Goal: Check status: Check status

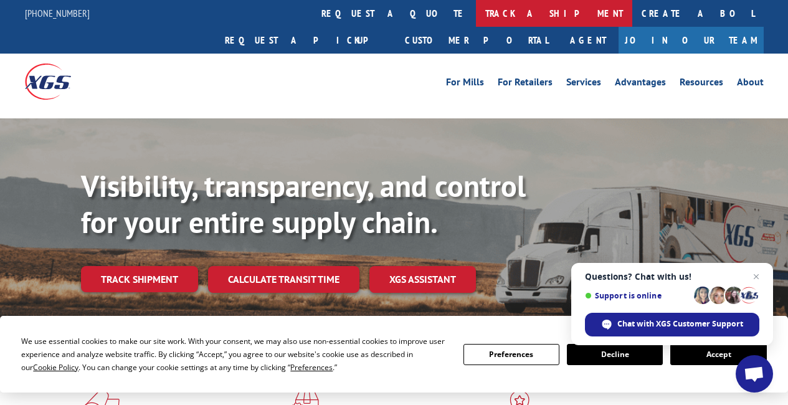
click at [476, 9] on link "track a shipment" at bounding box center [554, 13] width 156 height 27
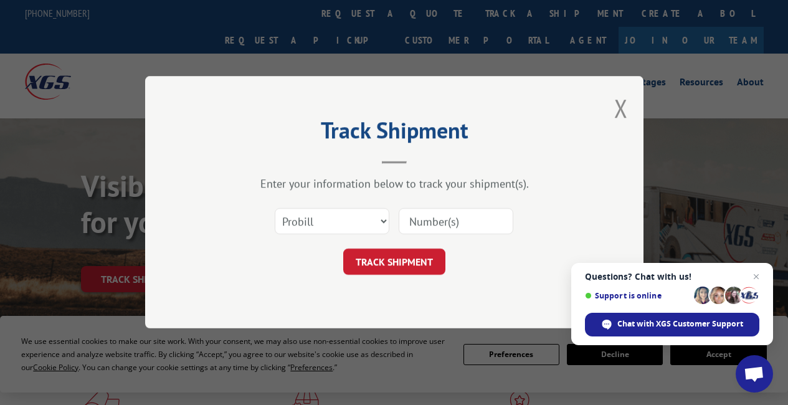
paste input "04472893"
type input "04472893"
click at [383, 220] on select "Select category... Probill BOL PO" at bounding box center [332, 222] width 115 height 26
select select "po"
click at [275, 209] on select "Select category... Probill BOL PO" at bounding box center [332, 222] width 115 height 26
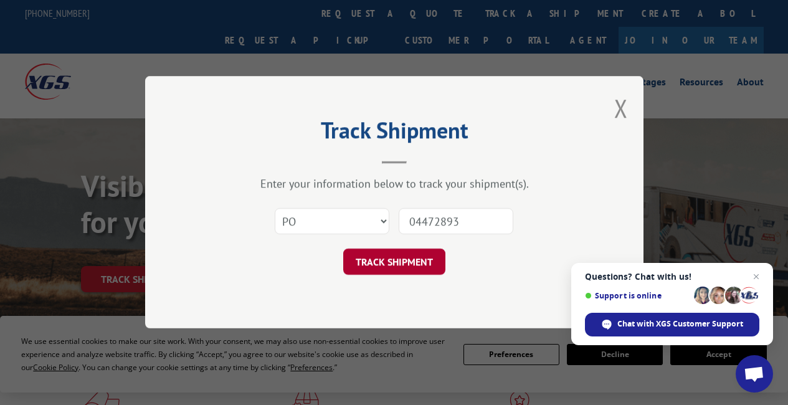
click at [364, 264] on button "TRACK SHIPMENT" at bounding box center [394, 262] width 102 height 26
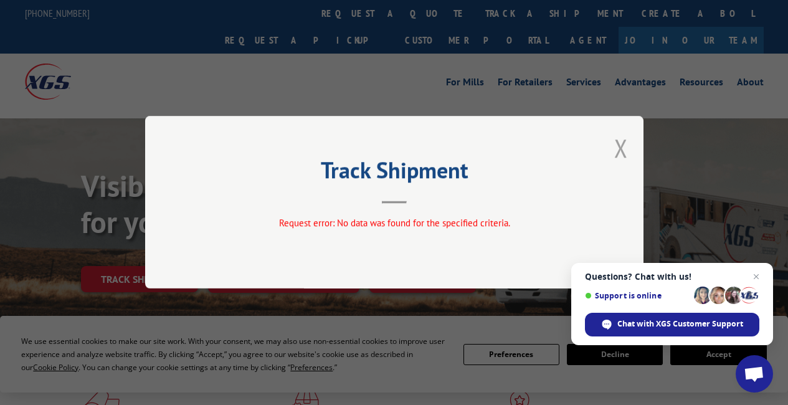
click at [623, 143] on button "Close modal" at bounding box center [621, 147] width 14 height 33
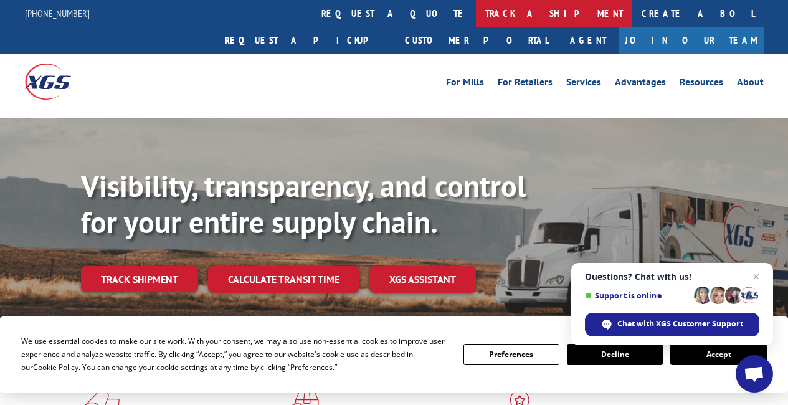
click at [476, 12] on link "track a shipment" at bounding box center [554, 13] width 156 height 27
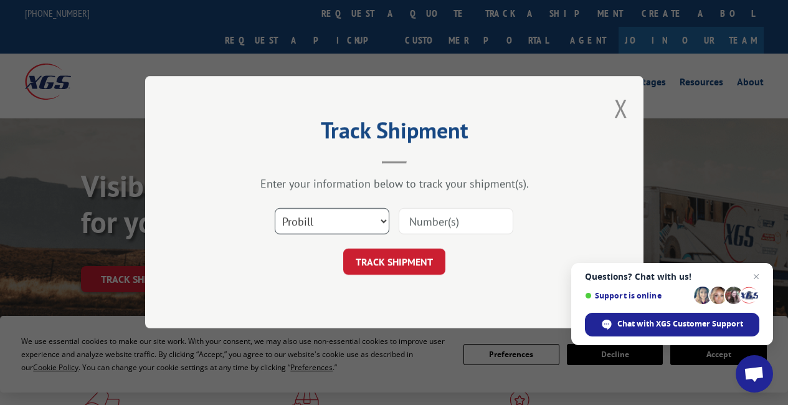
click at [345, 225] on select "Select category... Probill BOL PO" at bounding box center [332, 222] width 115 height 26
select select "bol"
click at [275, 209] on select "Select category... Probill BOL PO" at bounding box center [332, 222] width 115 height 26
click at [418, 227] on input at bounding box center [456, 222] width 115 height 26
paste input "04472893"
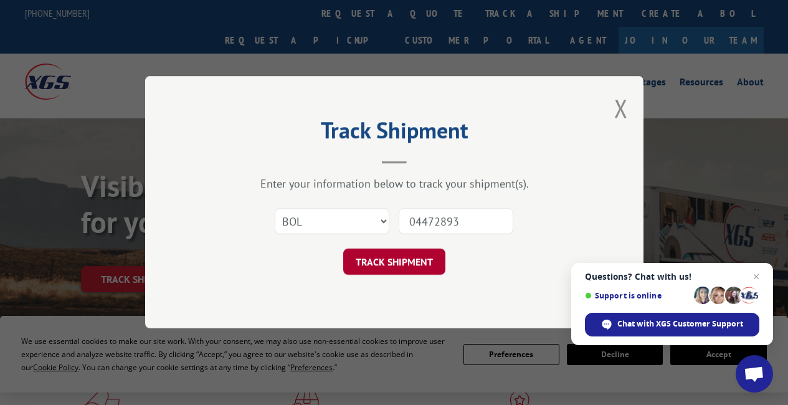
type input "04472893"
click at [397, 261] on button "TRACK SHIPMENT" at bounding box center [394, 262] width 102 height 26
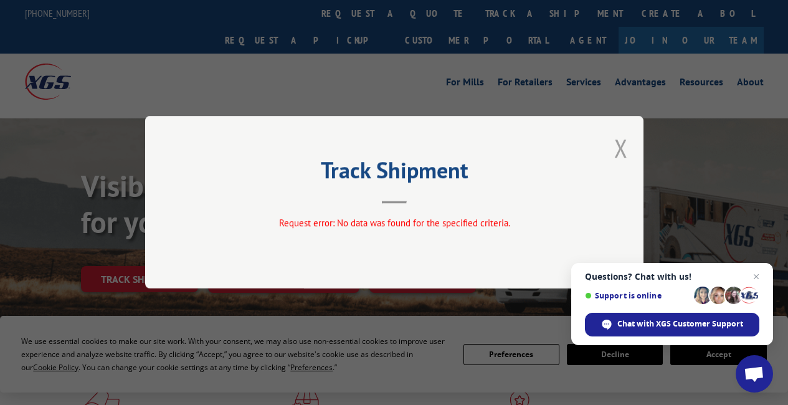
click at [621, 145] on button "Close modal" at bounding box center [621, 147] width 14 height 33
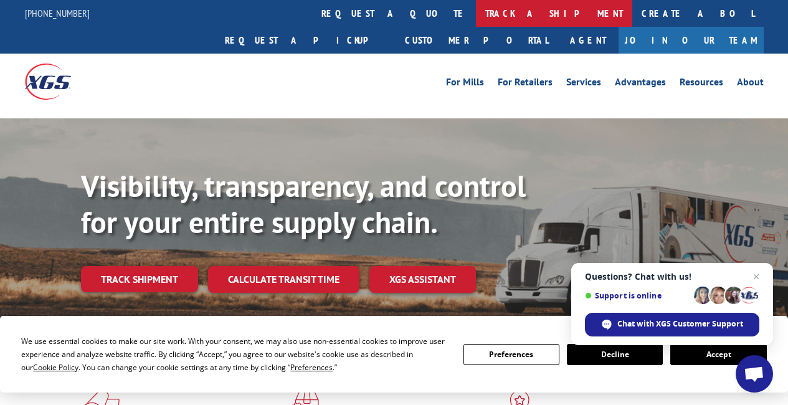
click at [476, 11] on link "track a shipment" at bounding box center [554, 13] width 156 height 27
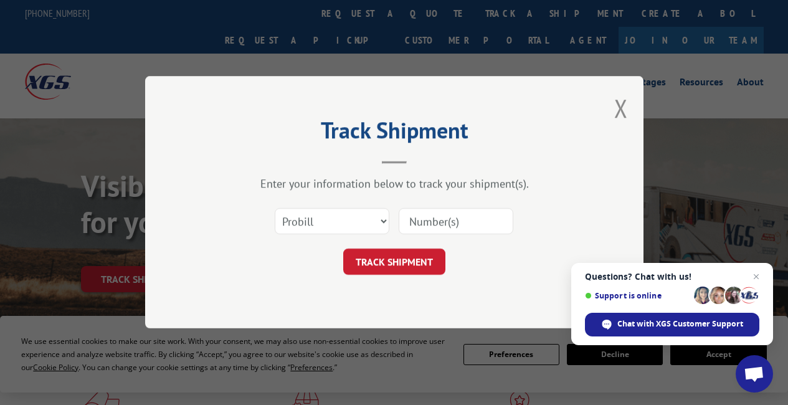
click at [425, 225] on input at bounding box center [456, 222] width 115 height 26
paste input "04472893"
type input "04472893"
click at [427, 261] on button "TRACK SHIPMENT" at bounding box center [394, 262] width 102 height 26
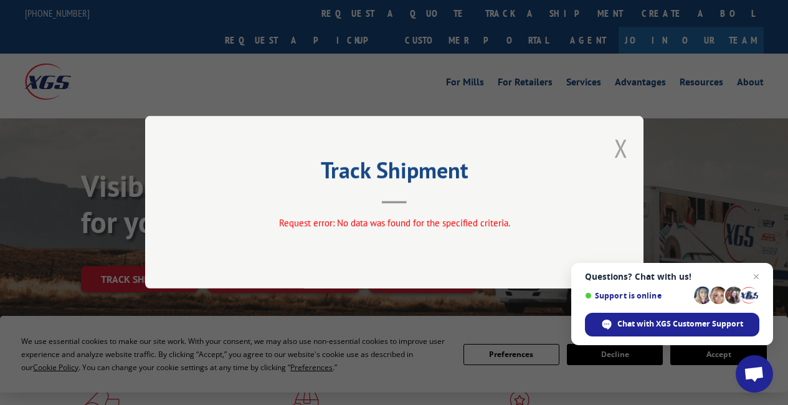
click at [622, 140] on button "Close modal" at bounding box center [621, 147] width 14 height 33
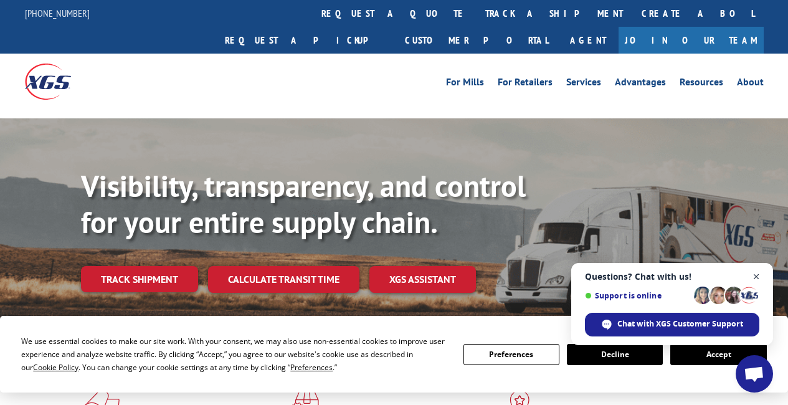
click at [758, 277] on span "Close chat" at bounding box center [757, 277] width 16 height 16
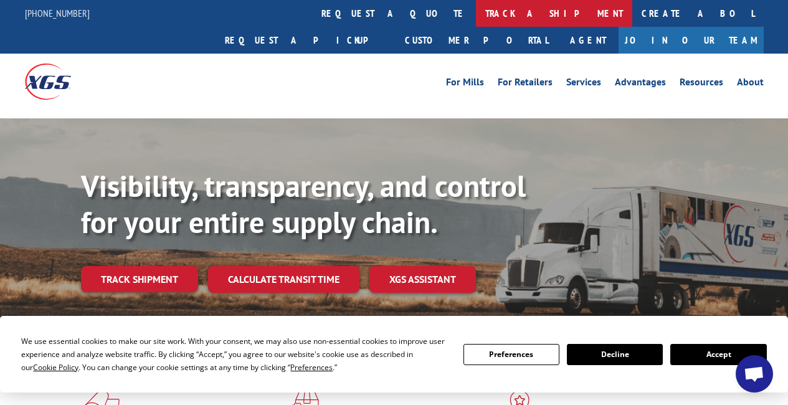
click at [476, 14] on link "track a shipment" at bounding box center [554, 13] width 156 height 27
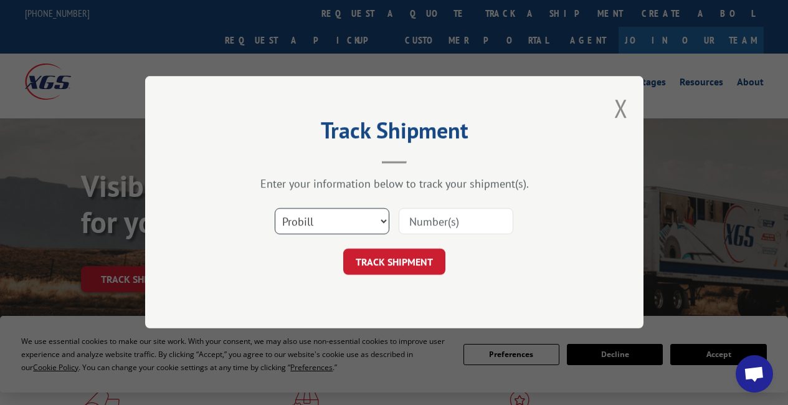
click at [360, 230] on select "Select category... Probill BOL PO" at bounding box center [332, 222] width 115 height 26
select select "po"
click at [275, 209] on select "Select category... Probill BOL PO" at bounding box center [332, 222] width 115 height 26
paste input "04545105"
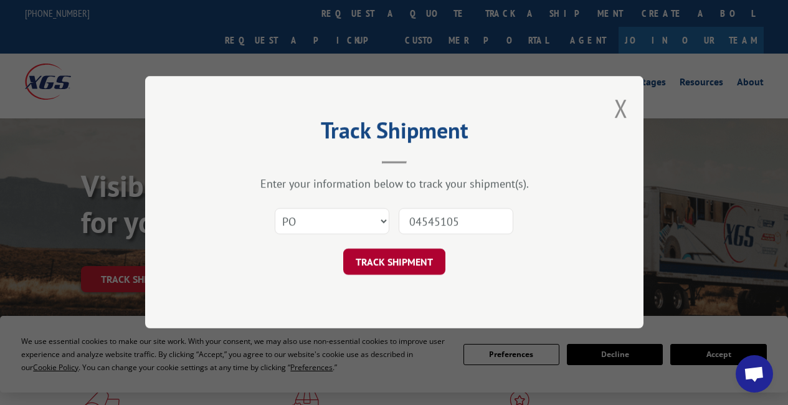
type input "04545105"
click at [408, 255] on button "TRACK SHIPMENT" at bounding box center [394, 262] width 102 height 26
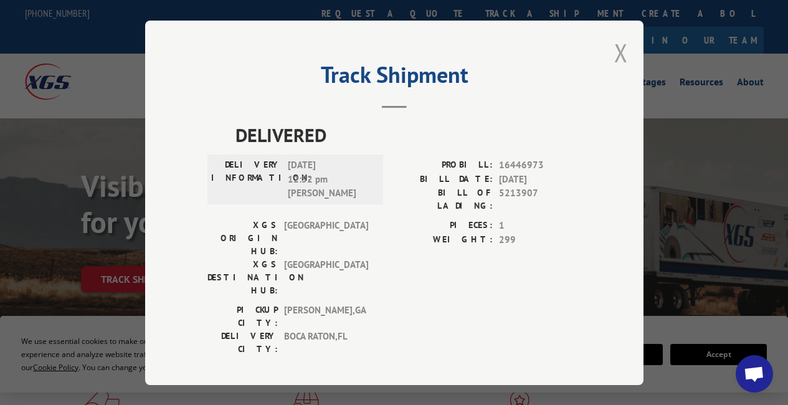
click at [626, 56] on button "Close modal" at bounding box center [621, 52] width 14 height 33
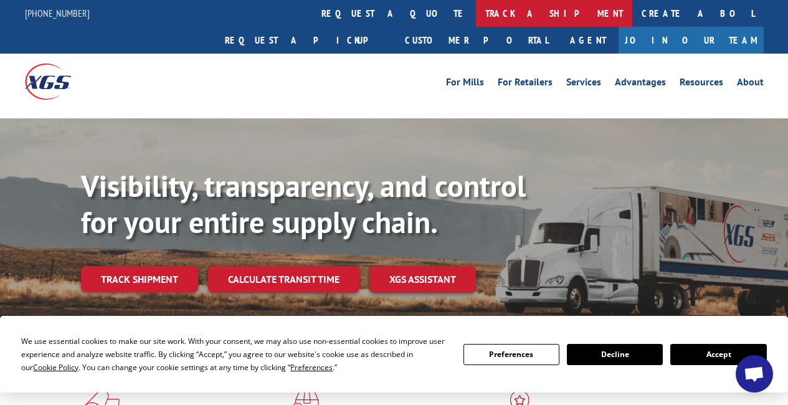
click at [476, 10] on link "track a shipment" at bounding box center [554, 13] width 156 height 27
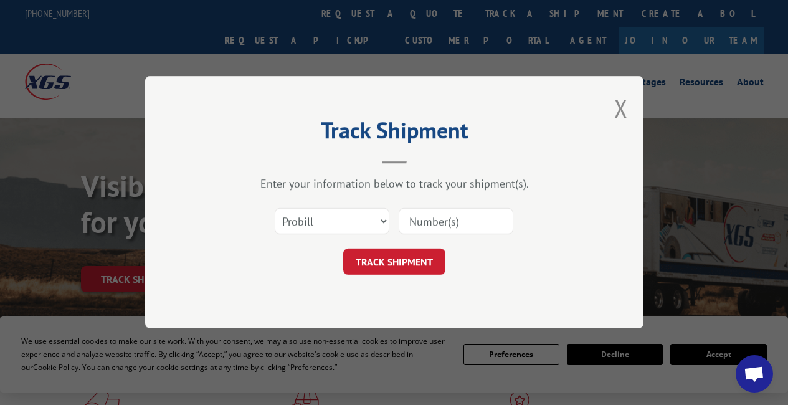
paste input "04545105"
type input "04545105"
click at [398, 259] on button "TRACK SHIPMENT" at bounding box center [394, 262] width 102 height 26
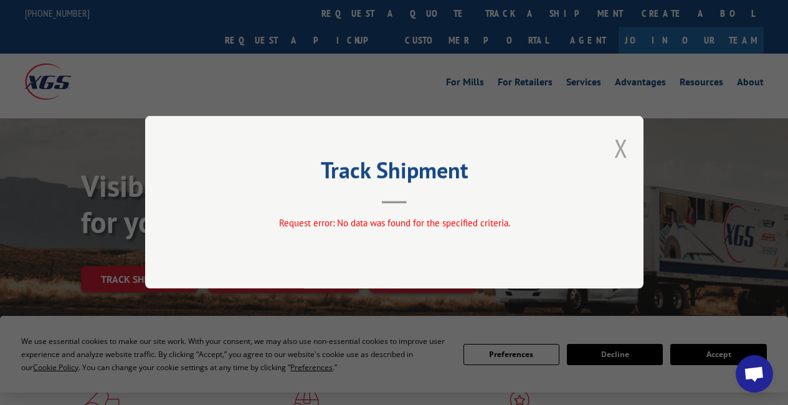
click at [624, 142] on button "Close modal" at bounding box center [621, 147] width 14 height 33
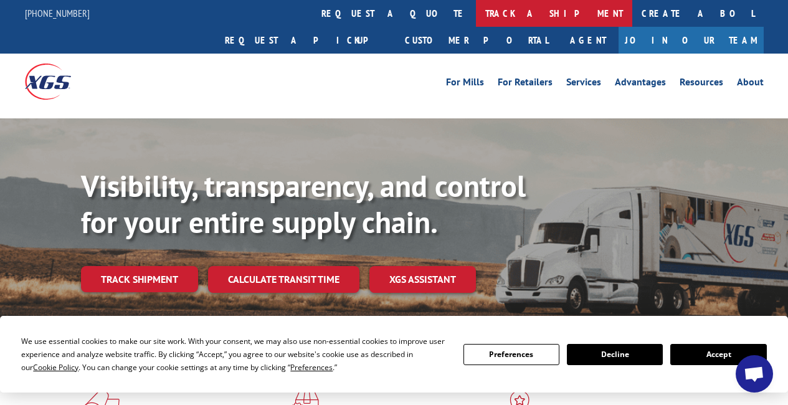
click at [476, 14] on link "track a shipment" at bounding box center [554, 13] width 156 height 27
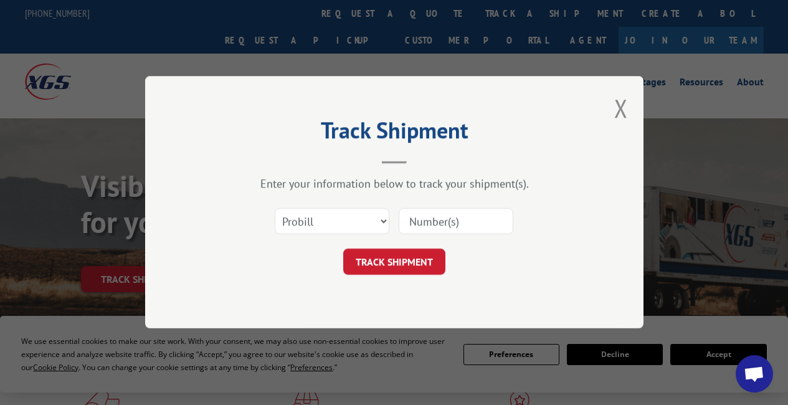
paste input "461354"
type input "461354"
click at [416, 255] on button "TRACK SHIPMENT" at bounding box center [394, 262] width 102 height 26
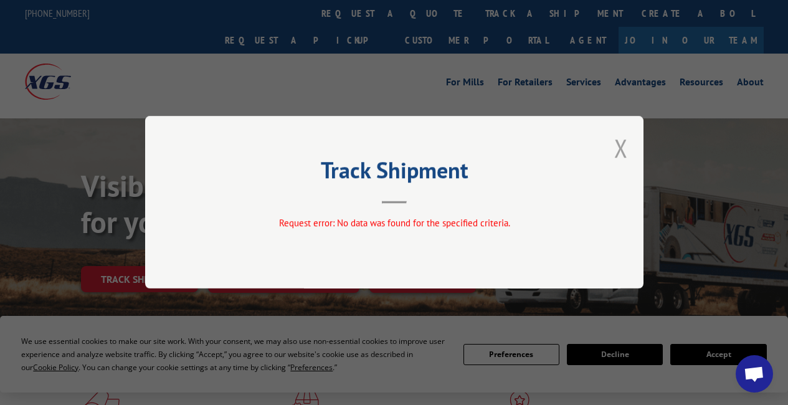
click at [620, 146] on button "Close modal" at bounding box center [621, 147] width 14 height 33
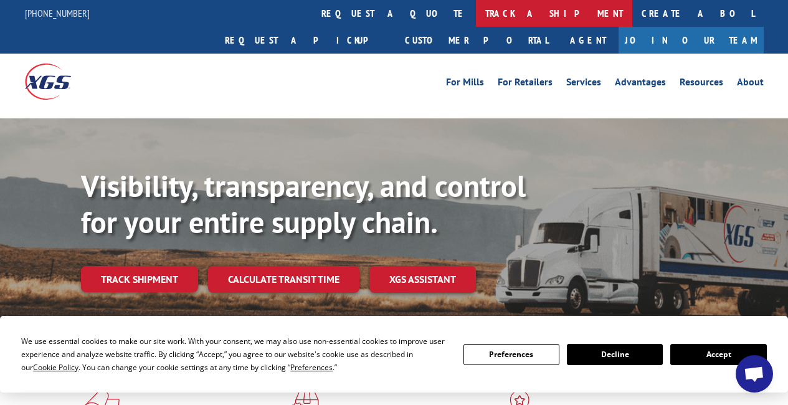
click at [476, 14] on link "track a shipment" at bounding box center [554, 13] width 156 height 27
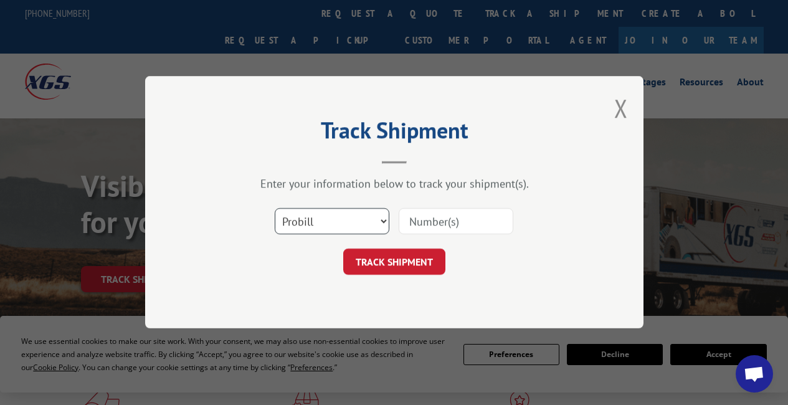
click at [310, 224] on select "Select category... Probill BOL PO" at bounding box center [332, 222] width 115 height 26
select select "bol"
click at [275, 209] on select "Select category... Probill BOL PO" at bounding box center [332, 222] width 115 height 26
click at [432, 222] on input at bounding box center [456, 222] width 115 height 26
paste input "461354"
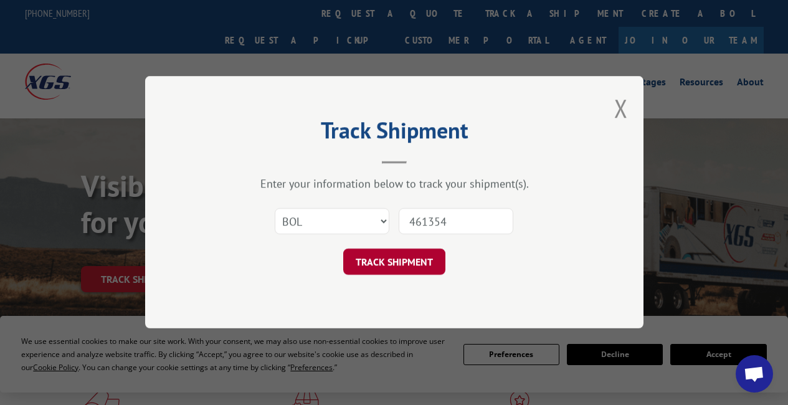
type input "461354"
click at [427, 257] on button "TRACK SHIPMENT" at bounding box center [394, 262] width 102 height 26
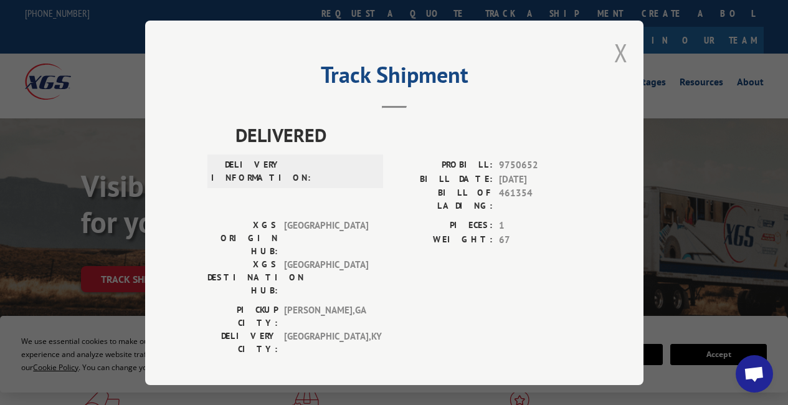
click at [618, 49] on button "Close modal" at bounding box center [621, 52] width 14 height 33
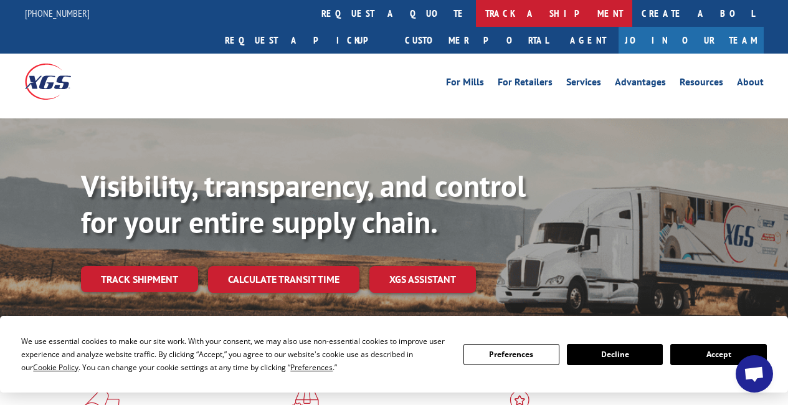
click at [476, 14] on link "track a shipment" at bounding box center [554, 13] width 156 height 27
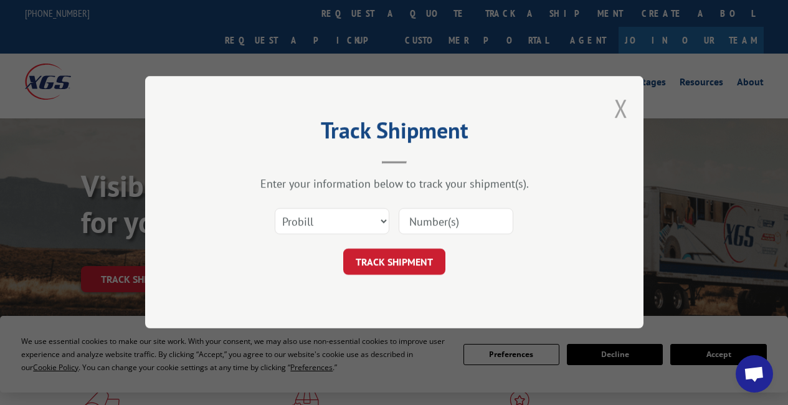
click at [621, 108] on button "Close modal" at bounding box center [621, 108] width 14 height 33
